Goal: Check status

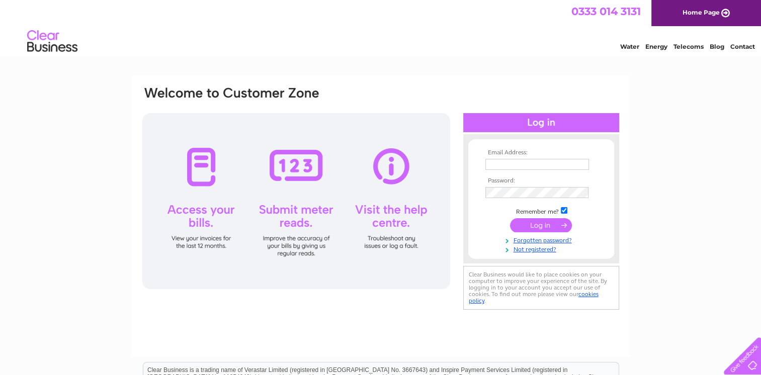
type input "office.ballymore@gmail.com"
click at [541, 227] on input "submit" at bounding box center [541, 225] width 62 height 14
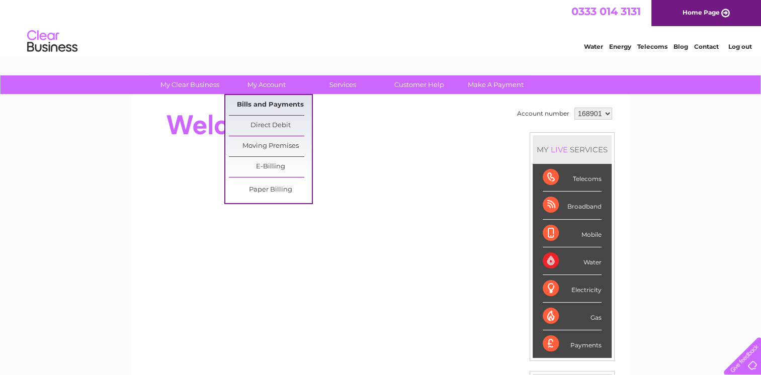
click at [252, 108] on link "Bills and Payments" at bounding box center [270, 105] width 83 height 20
